Goal: Task Accomplishment & Management: Use online tool/utility

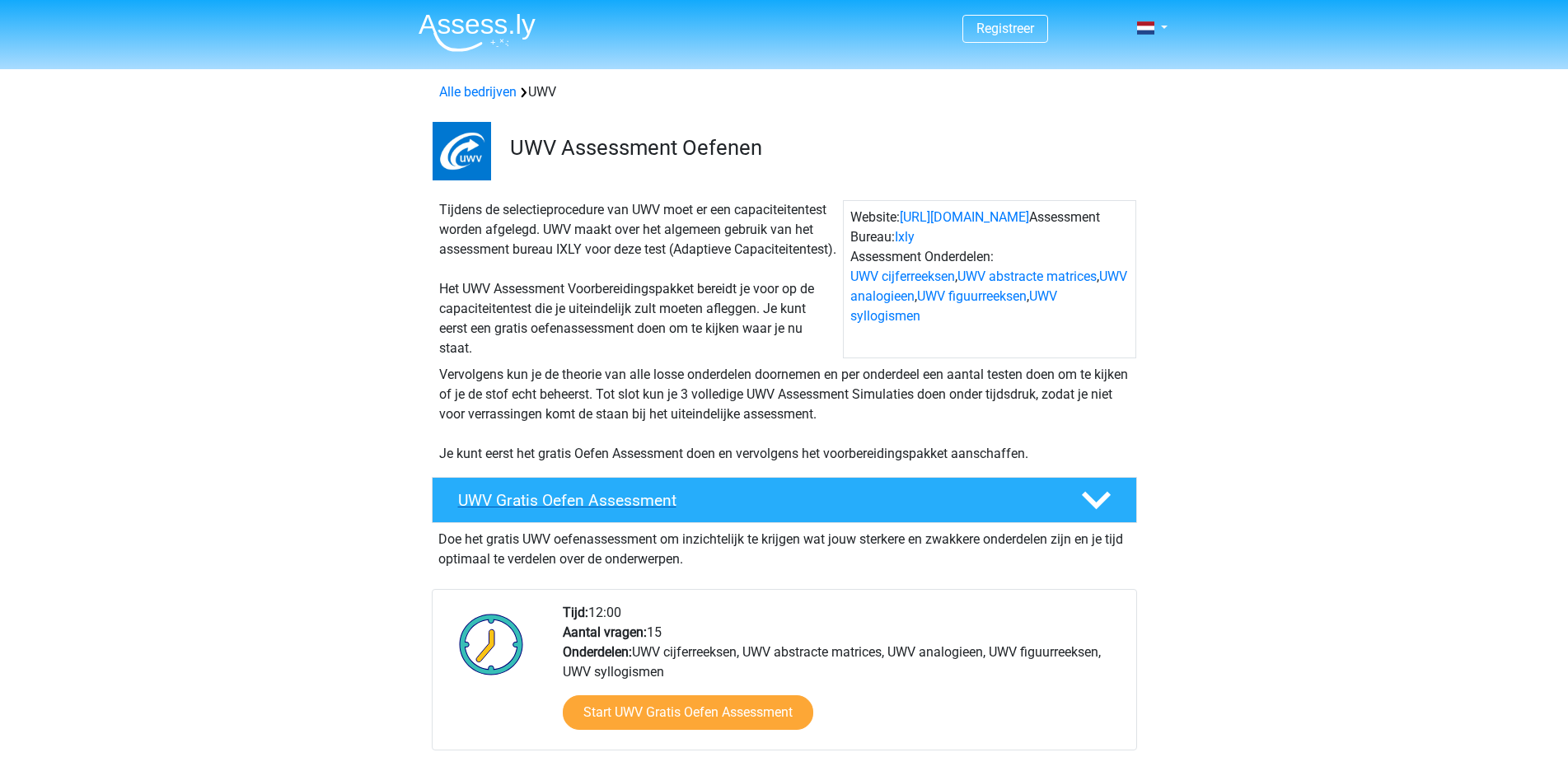
click at [584, 510] on h4 "UWV Gratis Oefen Assessment" at bounding box center [756, 501] width 597 height 19
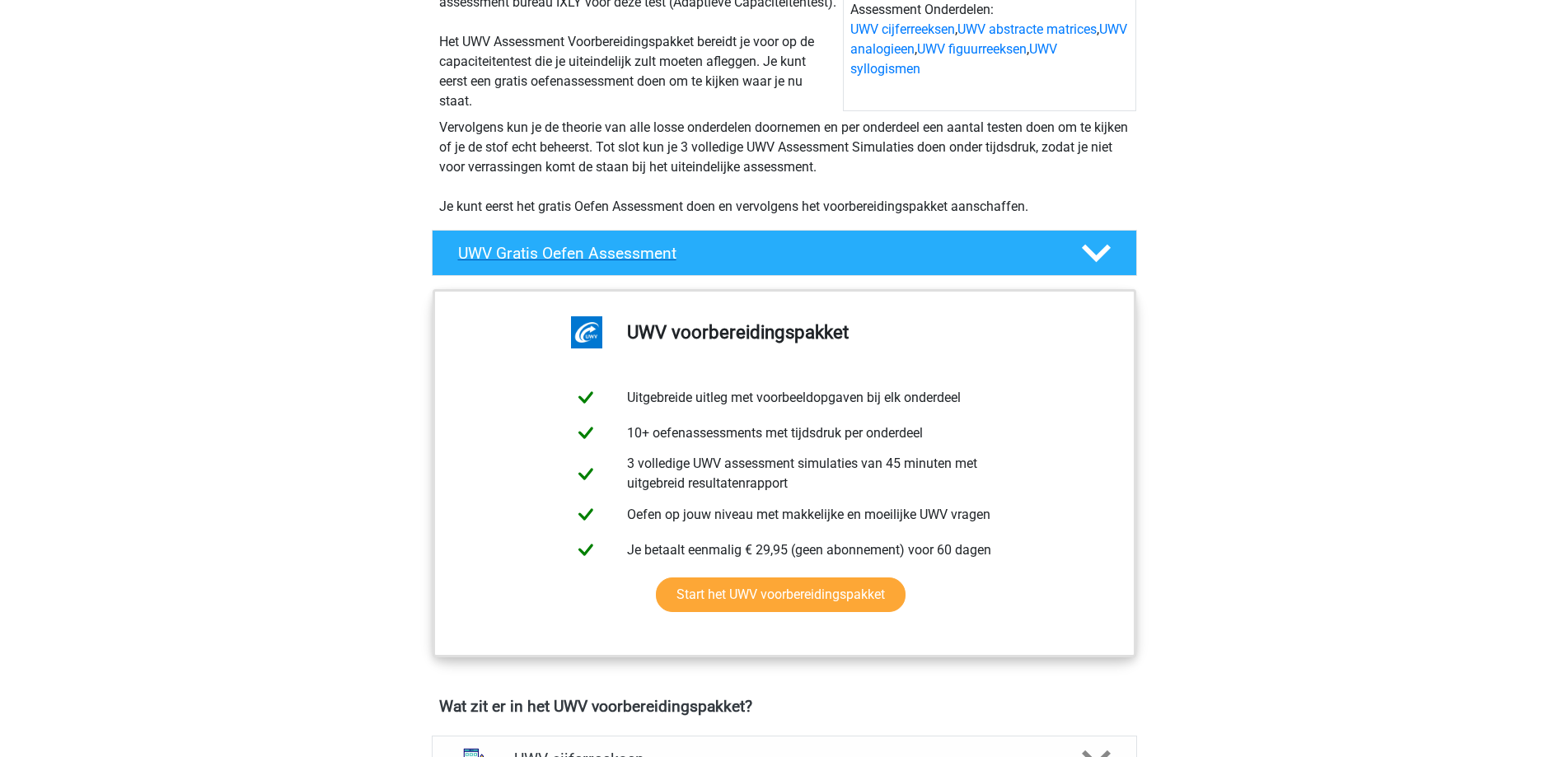
scroll to position [412, 0]
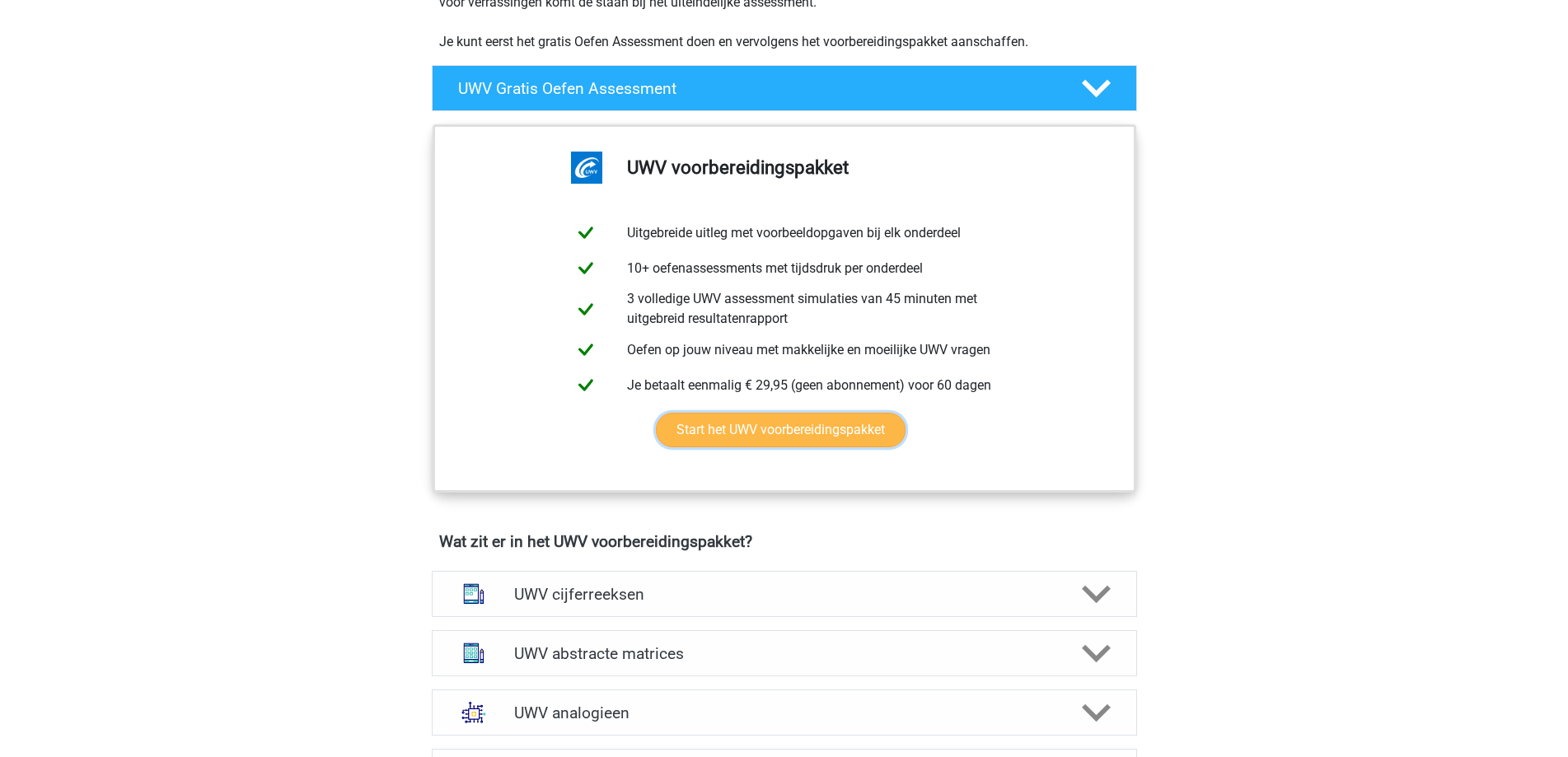
click at [754, 447] on link "Start het UWV voorbereidingspakket" at bounding box center [780, 430] width 249 height 35
click at [1099, 98] on icon at bounding box center [1096, 89] width 29 height 29
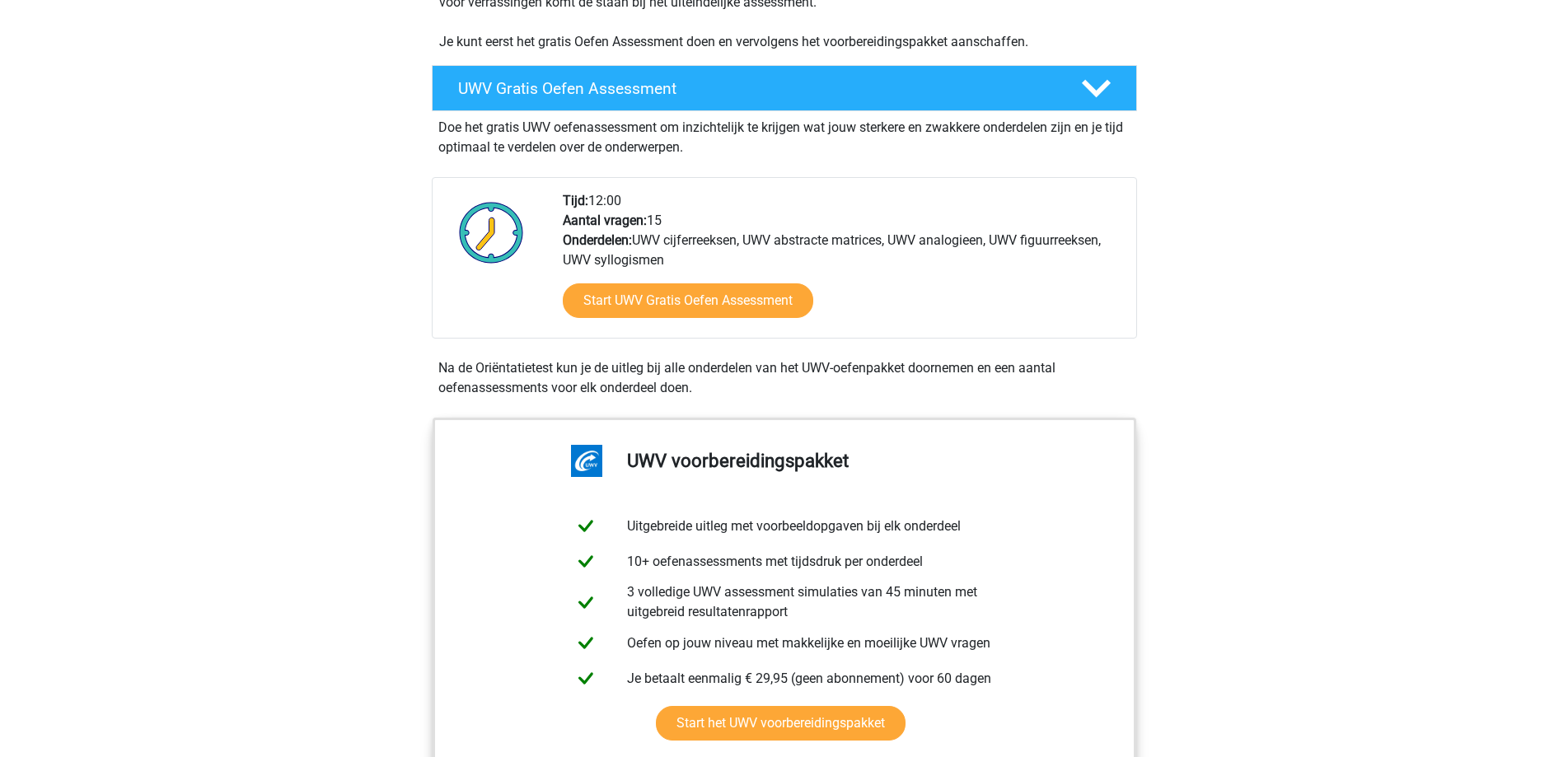
scroll to position [576, 0]
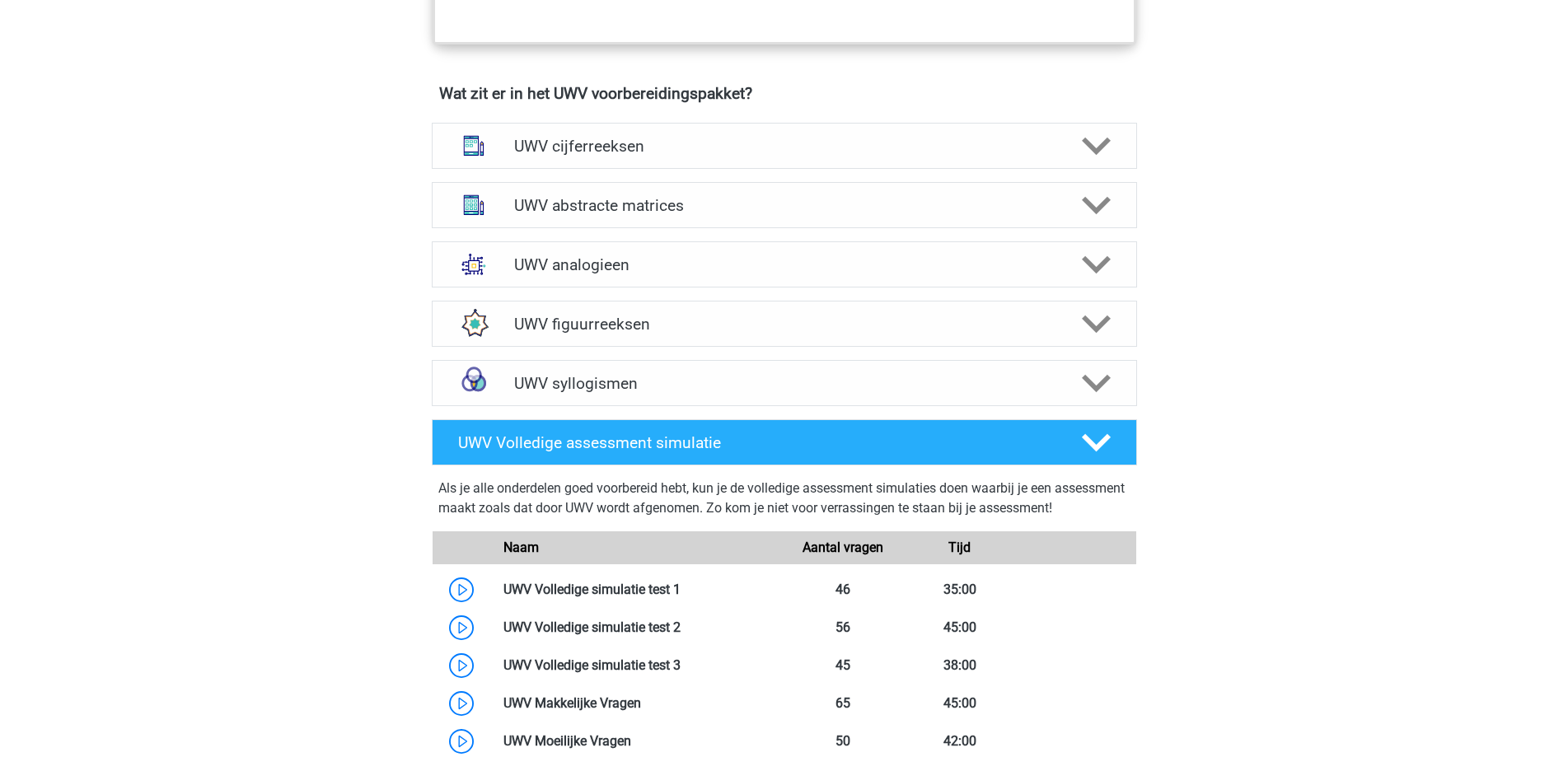
scroll to position [1236, 0]
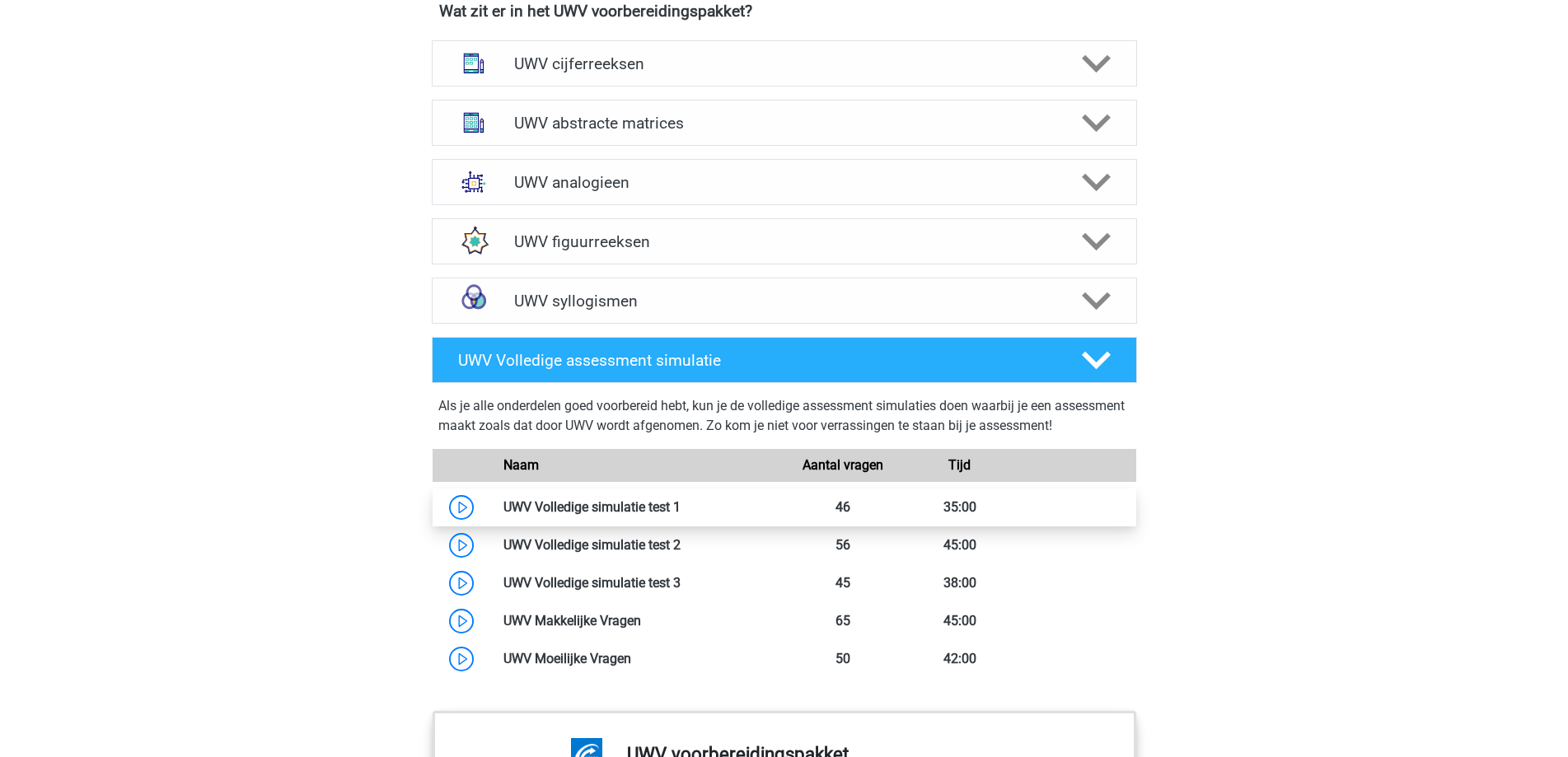
click at [680, 515] on link at bounding box center [680, 507] width 0 height 15
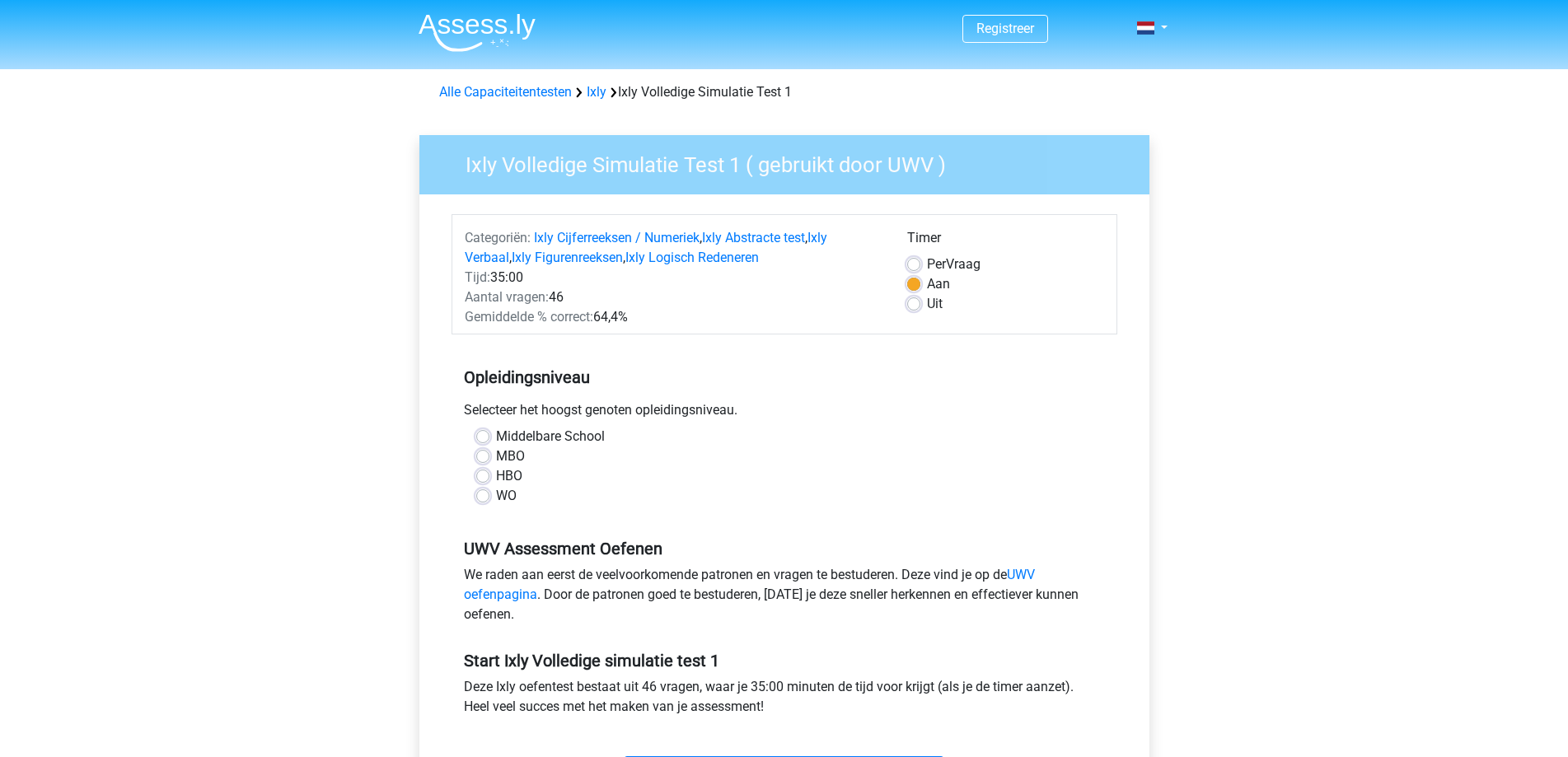
click at [496, 462] on label "MBO" at bounding box center [511, 456] width 29 height 20
click at [482, 462] on input "MBO" at bounding box center [482, 455] width 13 height 16
radio input "true"
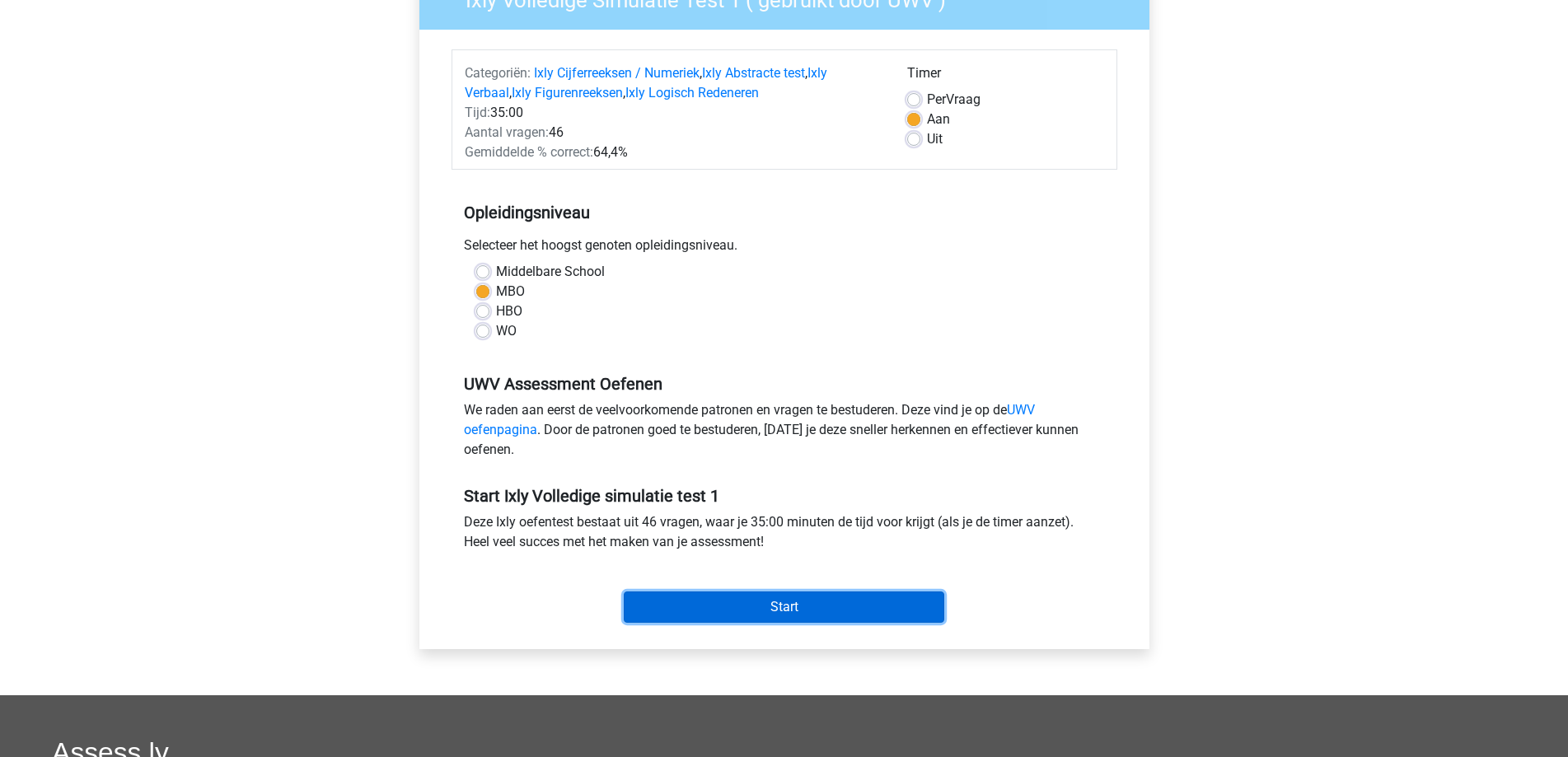
click at [794, 607] on input "Start" at bounding box center [784, 607] width 320 height 32
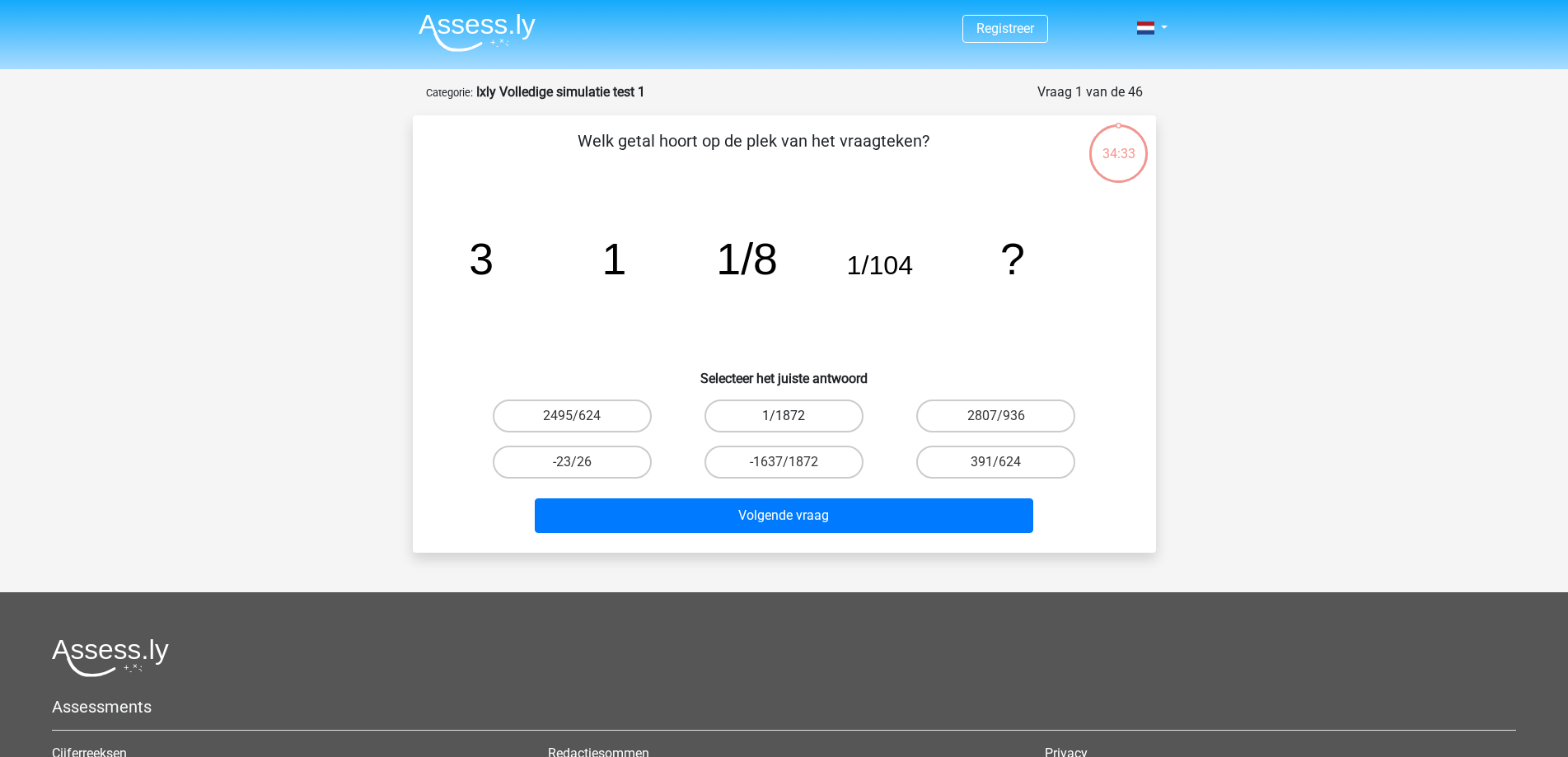
click at [767, 420] on label "1/1872" at bounding box center [783, 416] width 159 height 33
click at [783, 420] on input "1/1872" at bounding box center [788, 422] width 11 height 11
radio input "true"
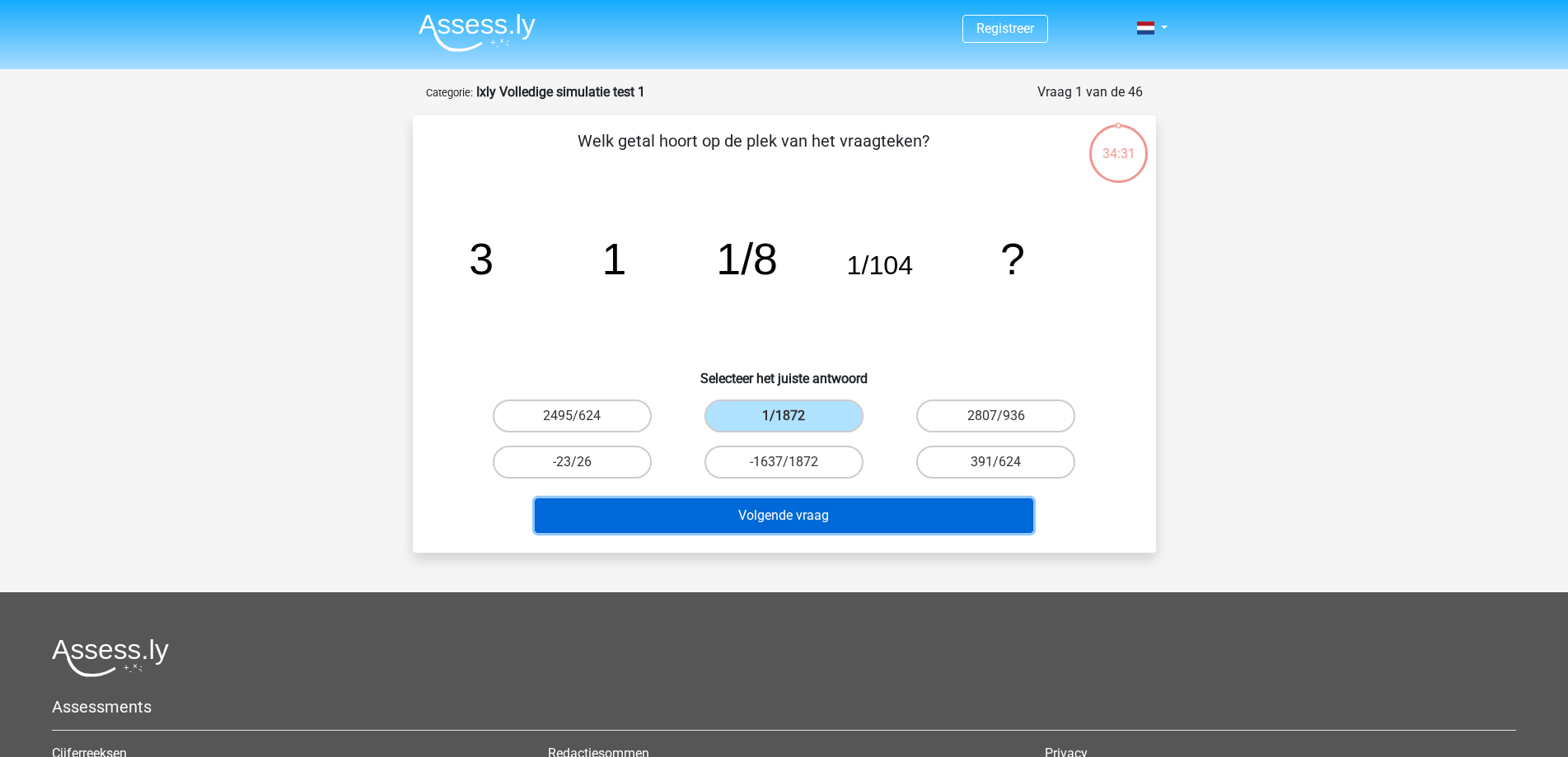
click at [789, 517] on button "Volgende vraag" at bounding box center [783, 515] width 498 height 35
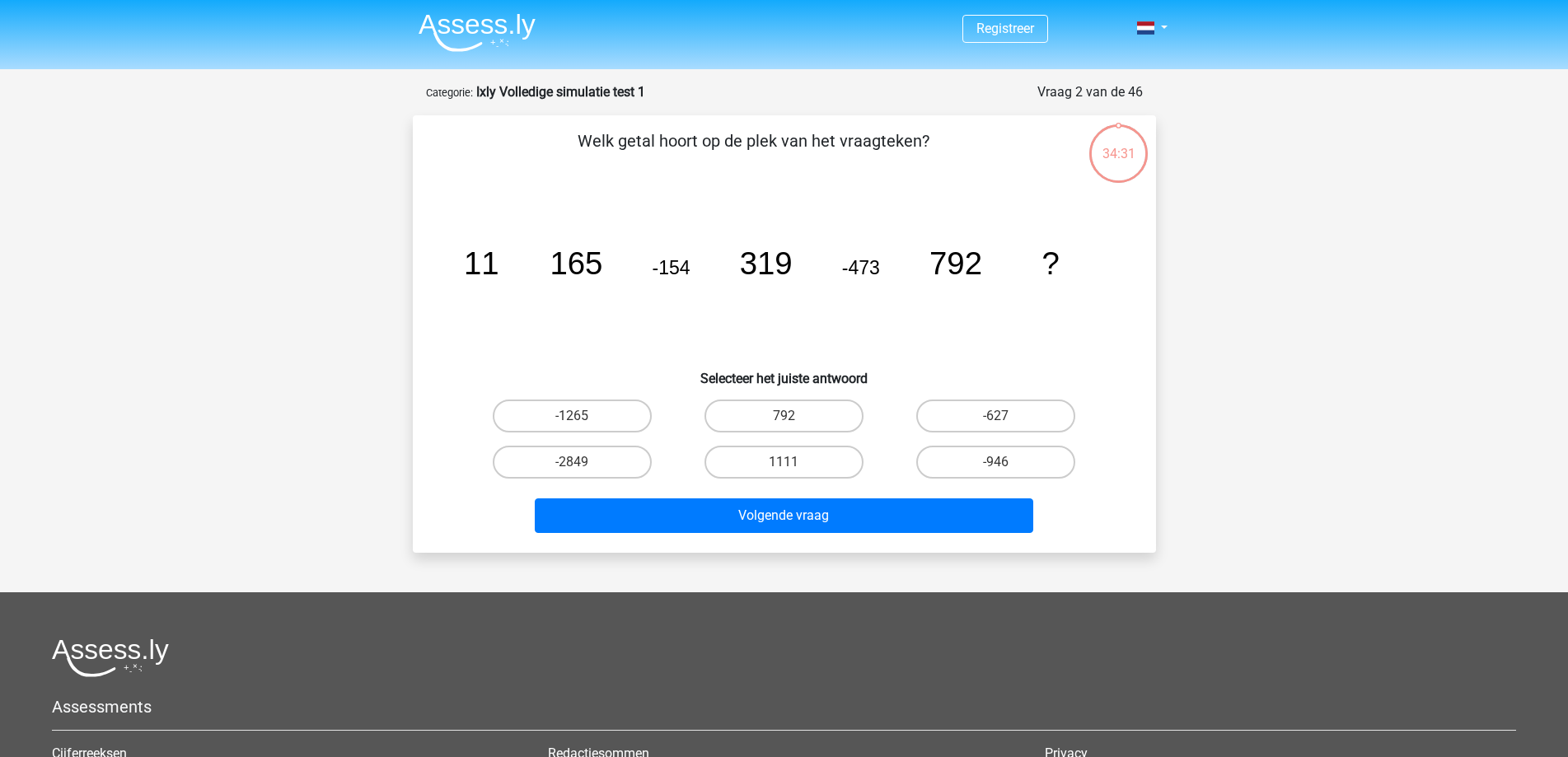
scroll to position [83, 0]
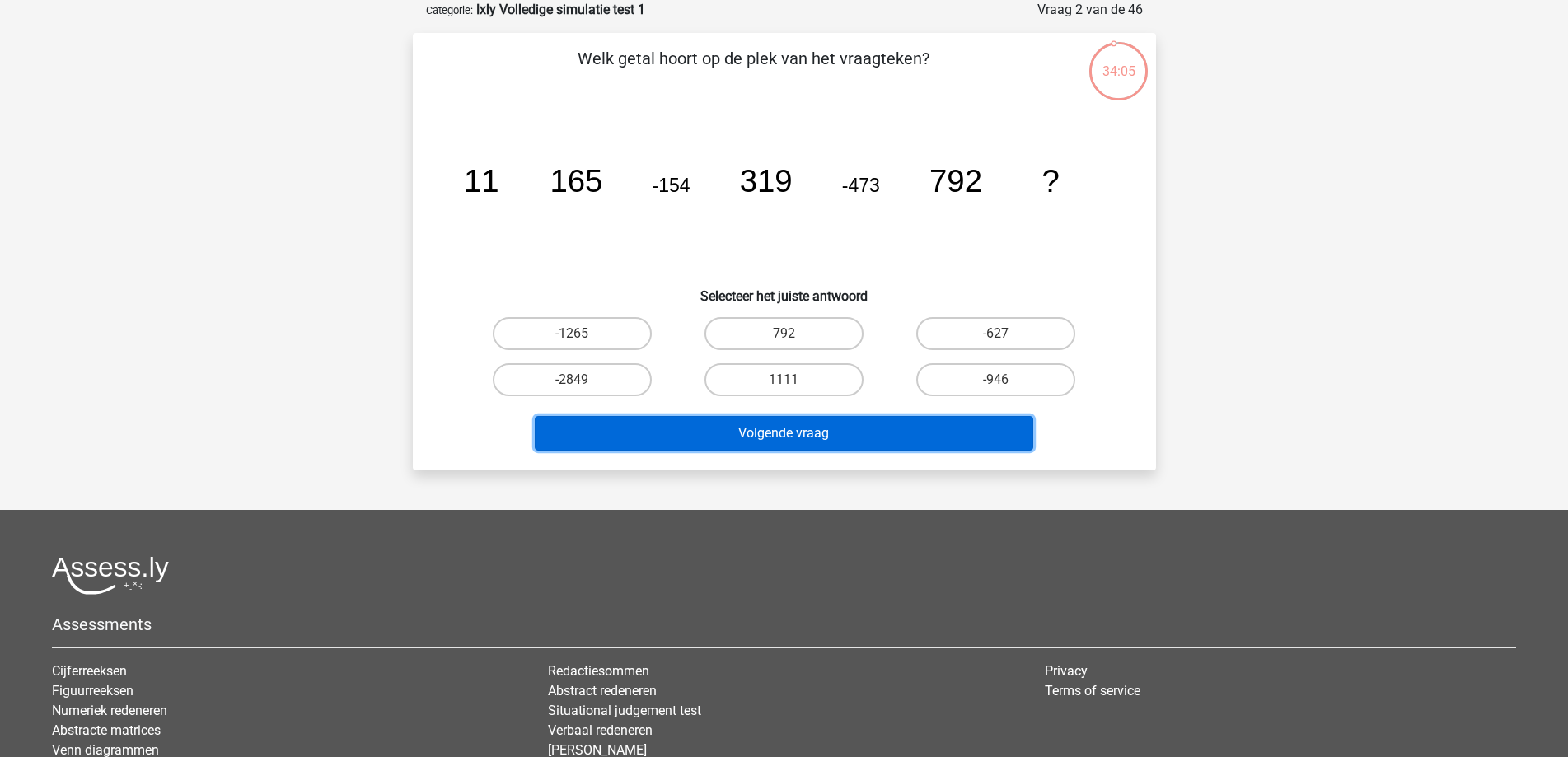
click at [793, 445] on button "Volgende vraag" at bounding box center [783, 433] width 498 height 35
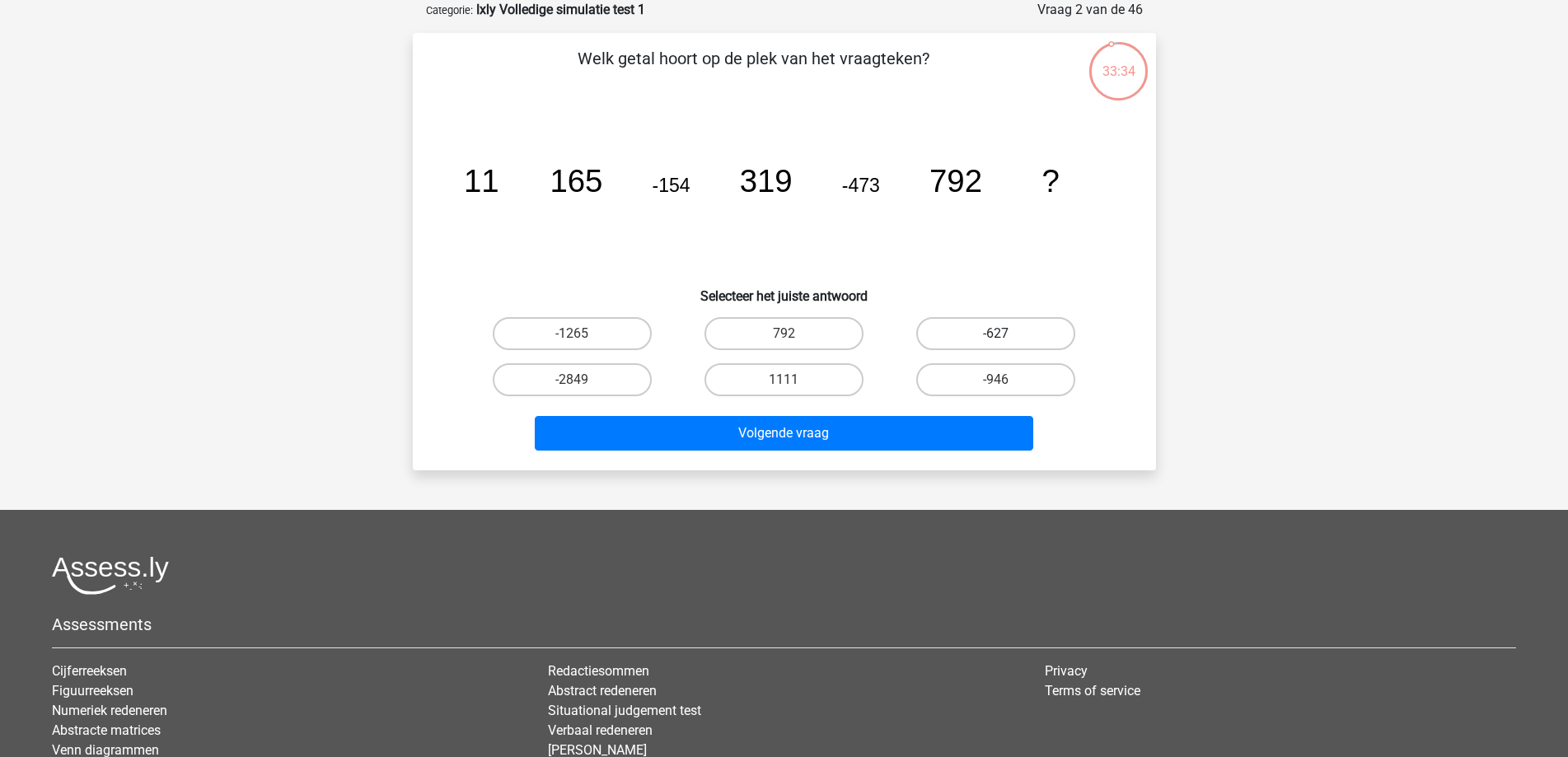
click at [1001, 325] on label "-627" at bounding box center [995, 334] width 159 height 33
click at [1001, 334] on input "-627" at bounding box center [1001, 339] width 11 height 11
radio input "true"
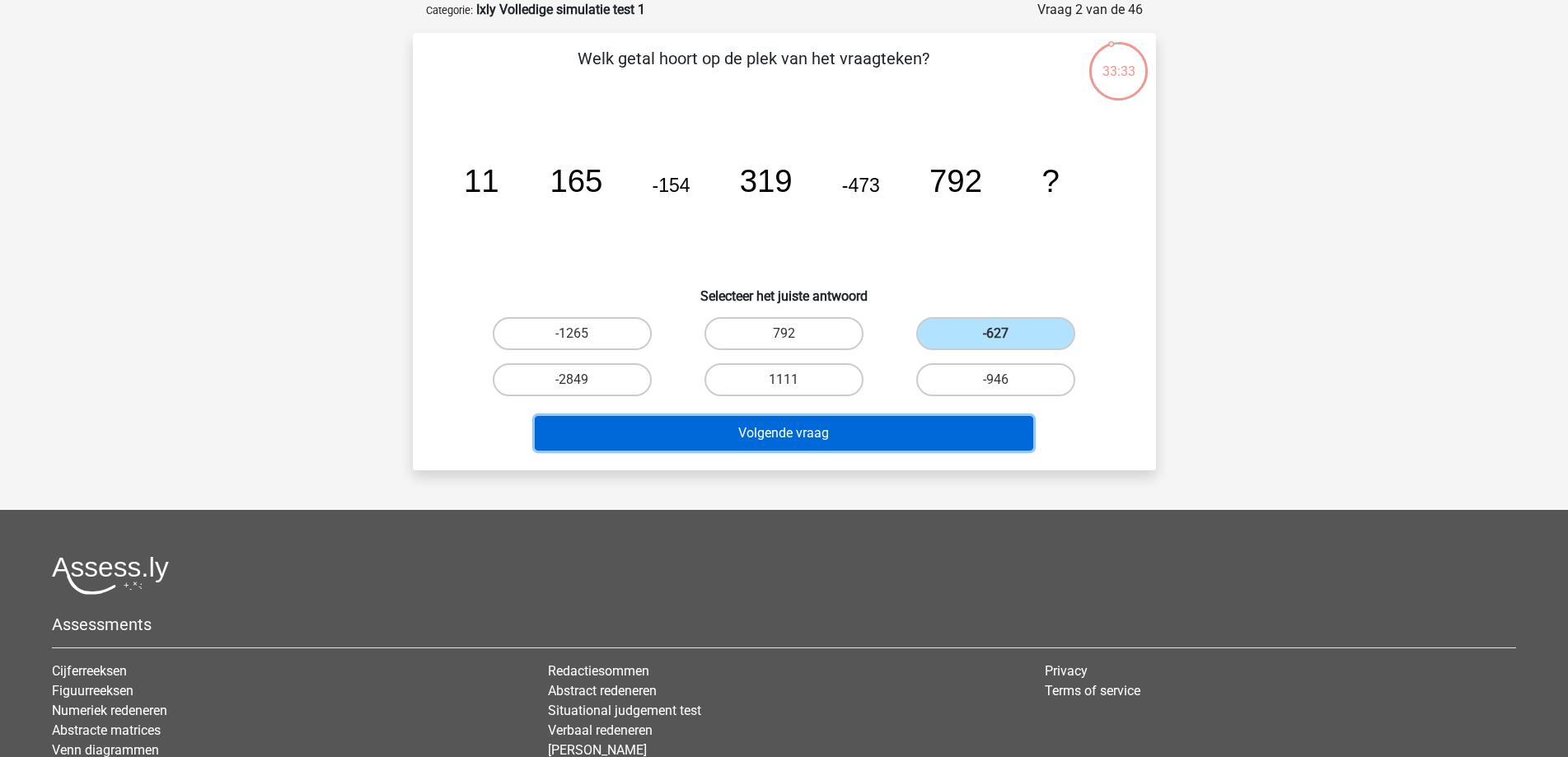
drag, startPoint x: 821, startPoint y: 426, endPoint x: 839, endPoint y: 434, distance: 19.7
click at [823, 427] on button "Volgende vraag" at bounding box center [783, 433] width 498 height 35
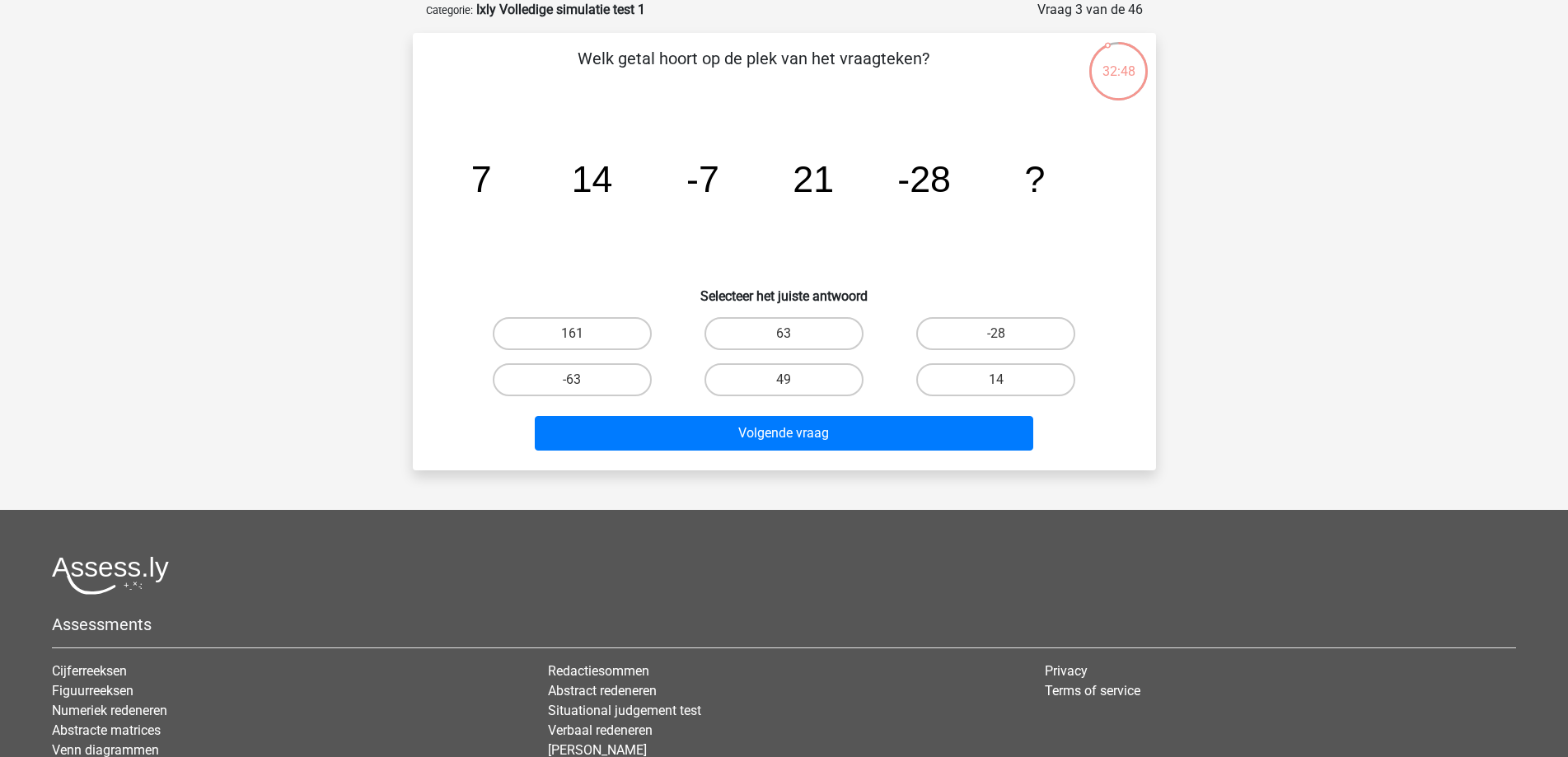
click at [653, 213] on icon "image/svg+xml 7 14 -7 21 -28 ?" at bounding box center [784, 192] width 664 height 166
